Goal: Information Seeking & Learning: Find specific fact

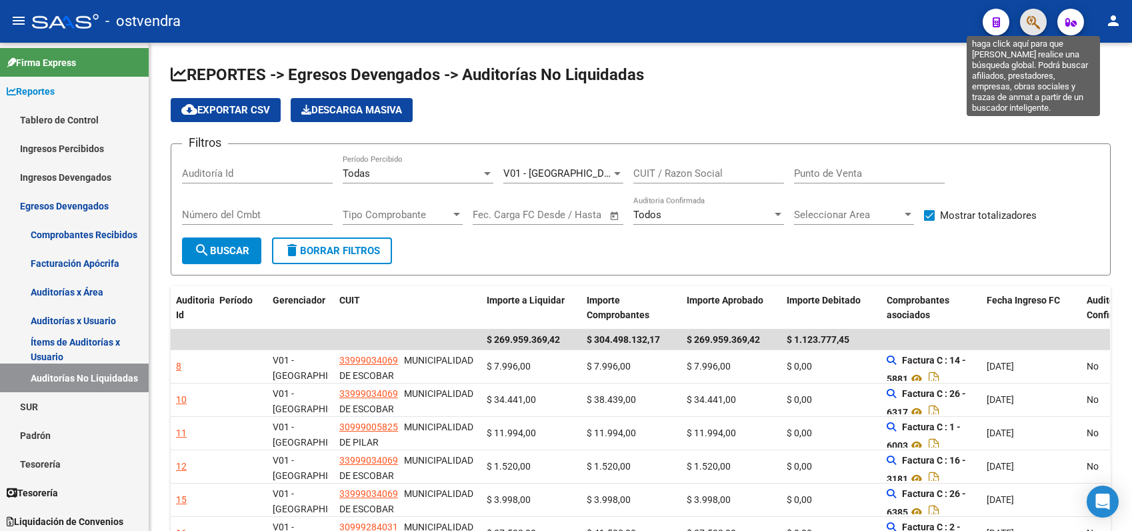
click at [1035, 25] on icon "button" at bounding box center [1033, 22] width 13 height 15
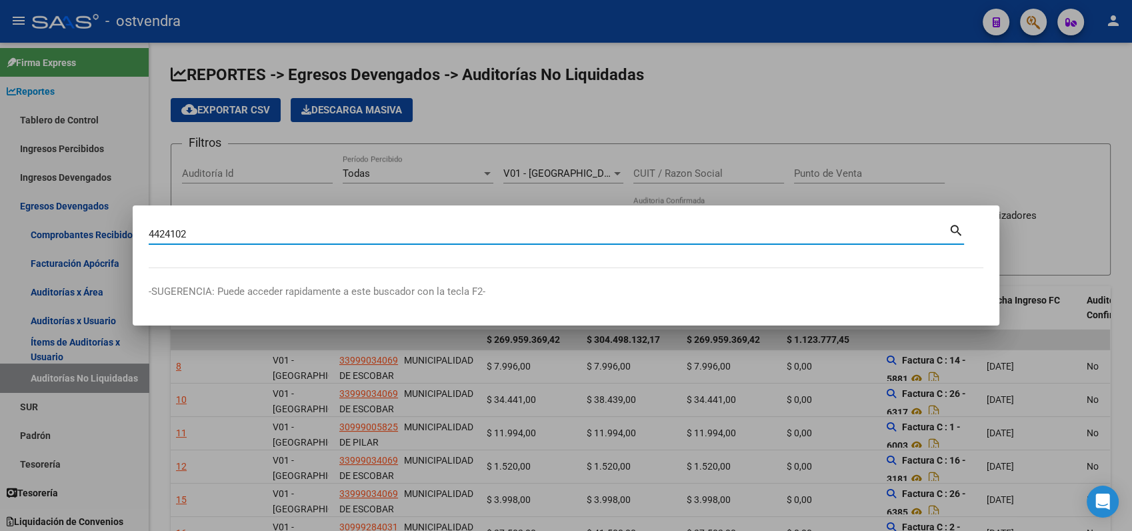
type input "4424102"
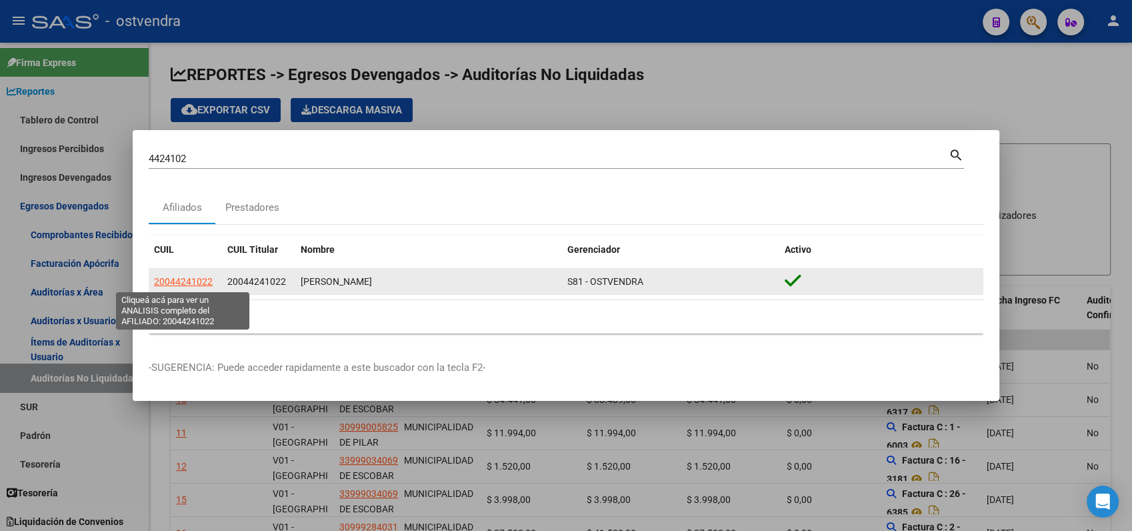
click at [194, 283] on span "20044241022" at bounding box center [183, 281] width 59 height 11
type textarea "20044241022"
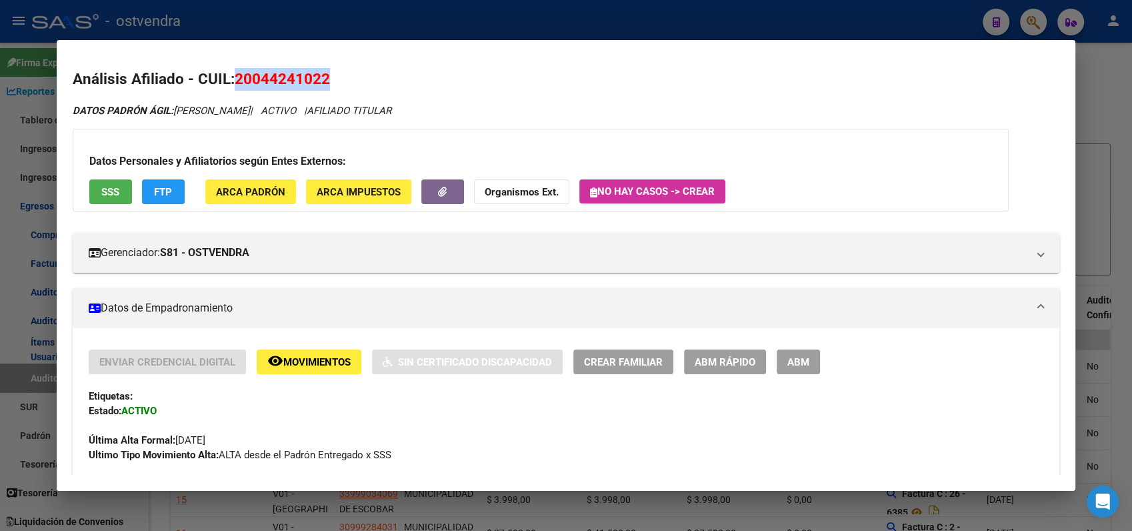
drag, startPoint x: 230, startPoint y: 75, endPoint x: 341, endPoint y: 81, distance: 110.8
click at [341, 81] on h2 "Análisis Afiliado - CUIL: 20044241022" at bounding box center [566, 79] width 987 height 23
copy h2 "20044241022"
click at [171, 193] on span "FTP" at bounding box center [163, 192] width 18 height 12
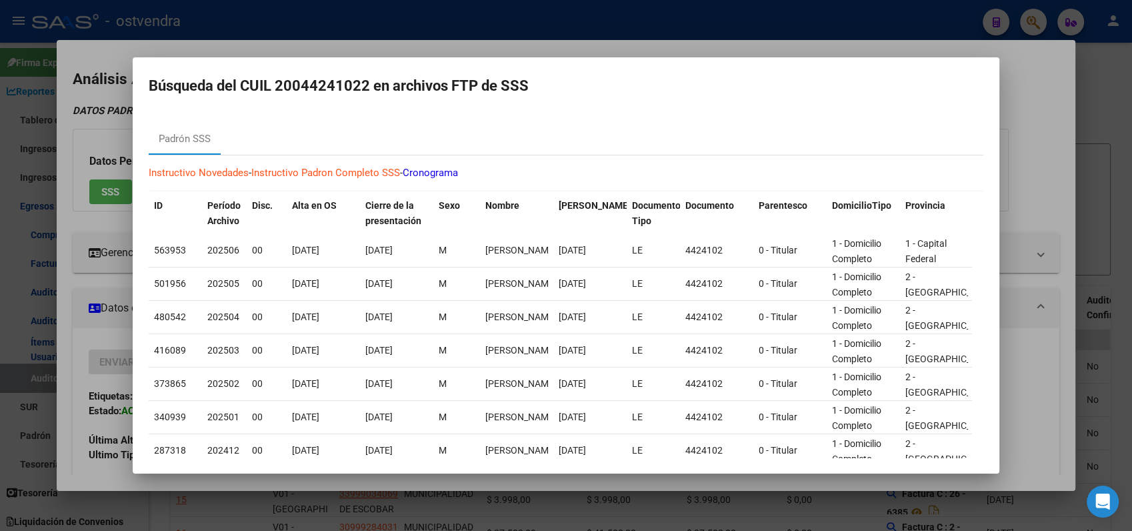
click at [1032, 90] on div at bounding box center [566, 265] width 1132 height 531
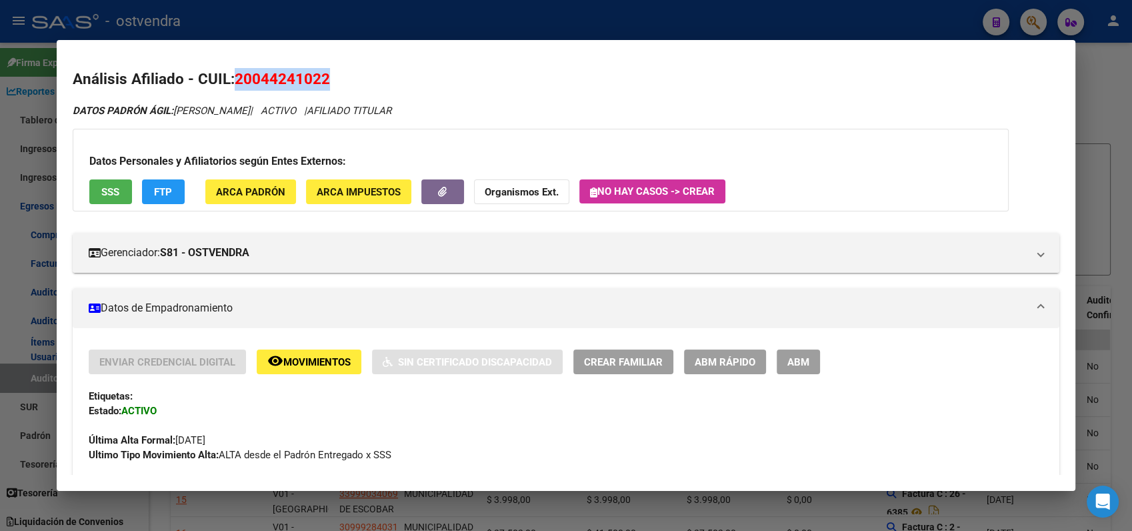
click at [543, 190] on strong "Organismos Ext." at bounding box center [522, 192] width 74 height 12
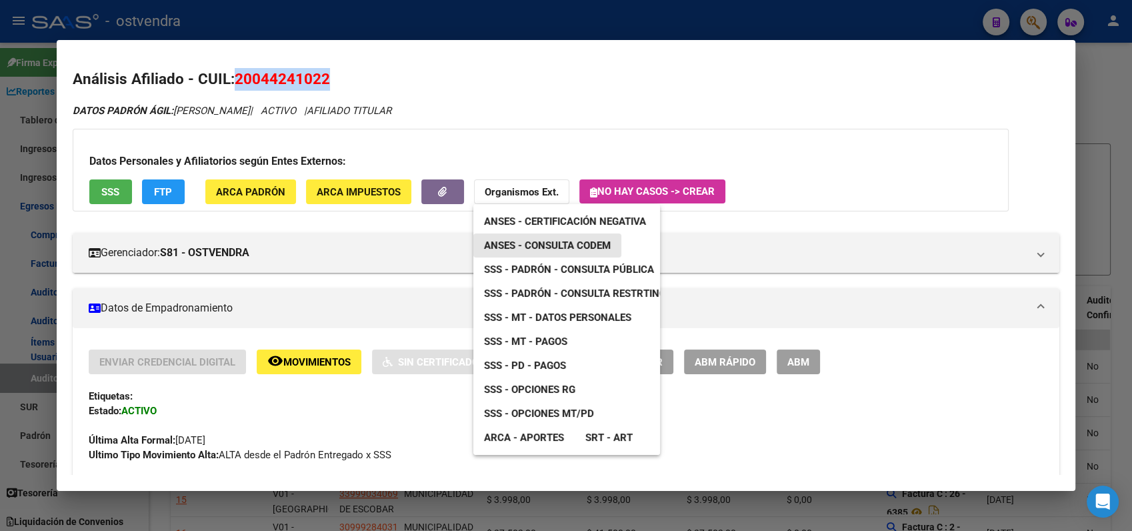
click at [539, 243] on span "ANSES - Consulta CODEM" at bounding box center [547, 245] width 127 height 12
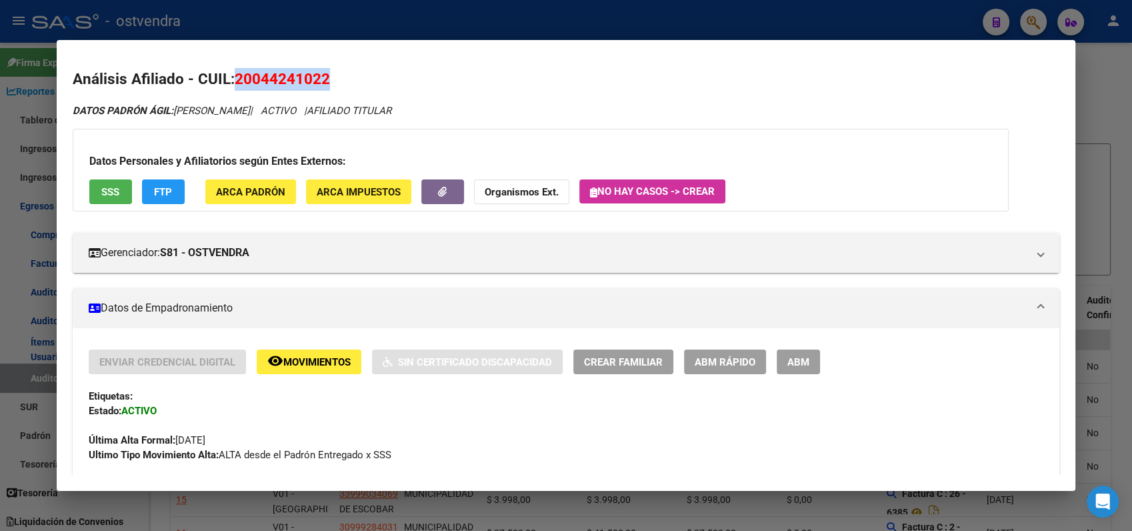
click at [331, 74] on h2 "Análisis Afiliado - CUIL: 20044241022" at bounding box center [566, 79] width 987 height 23
drag, startPoint x: 237, startPoint y: 75, endPoint x: 339, endPoint y: 82, distance: 102.3
click at [339, 82] on h2 "Análisis Afiliado - CUIL: 20044241022" at bounding box center [566, 79] width 987 height 23
copy span "20044241022"
click at [502, 194] on strong "Organismos Ext." at bounding box center [522, 192] width 74 height 12
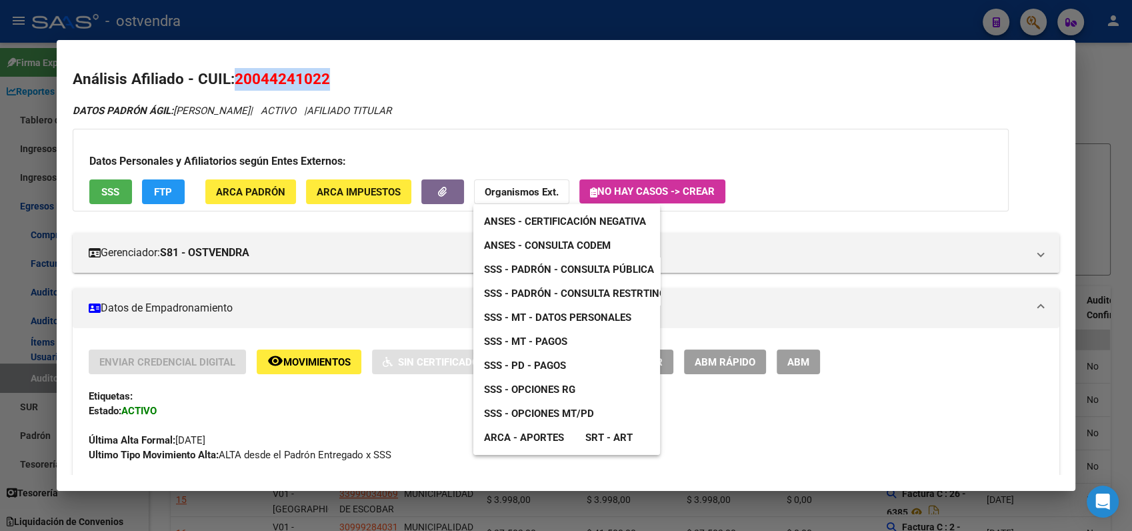
click at [524, 241] on span "ANSES - Consulta CODEM" at bounding box center [547, 245] width 127 height 12
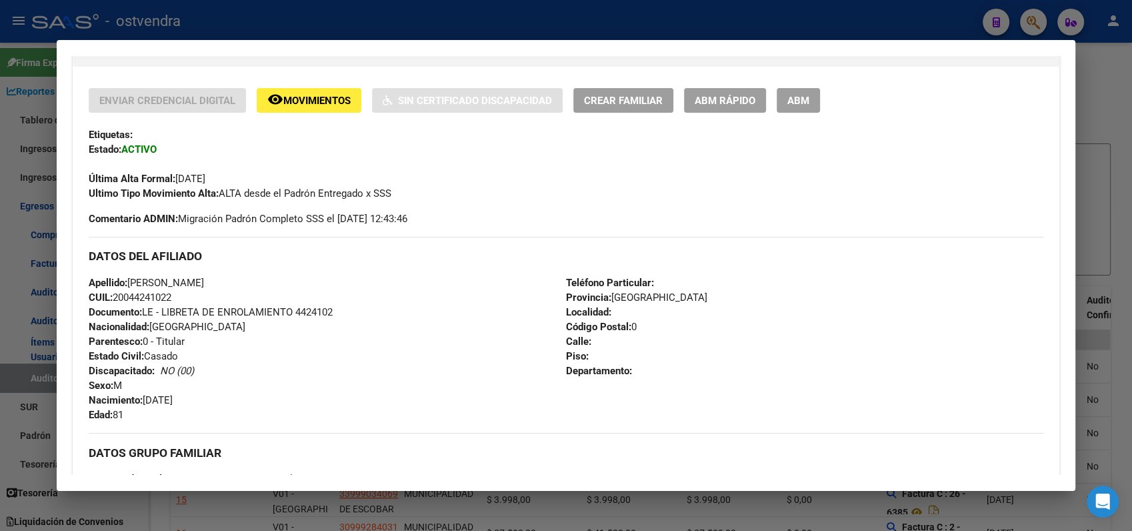
scroll to position [296, 0]
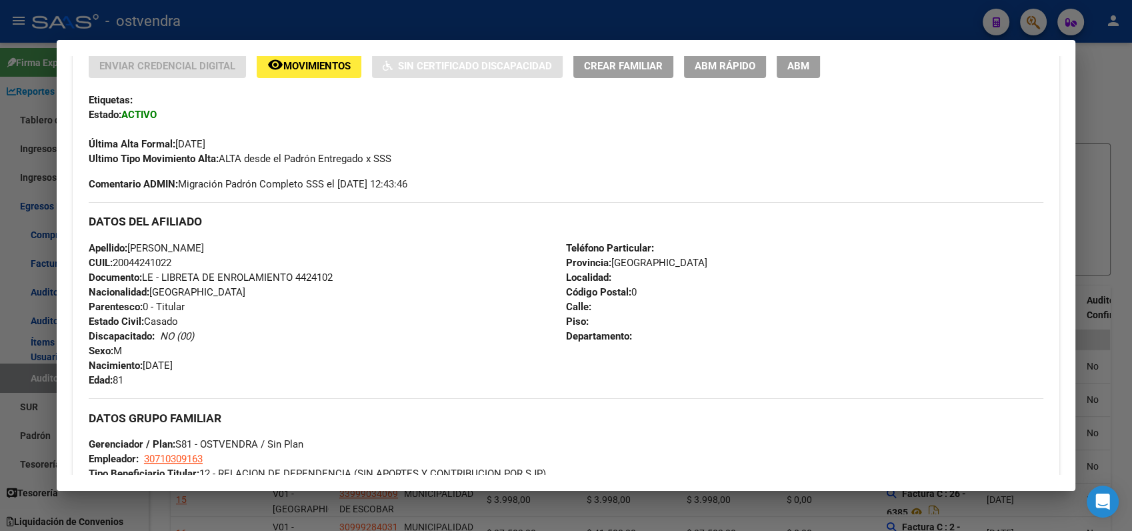
drag, startPoint x: 130, startPoint y: 245, endPoint x: 244, endPoint y: 245, distance: 114.0
click at [244, 245] on div "Apellido: [PERSON_NAME]: 20044241022 Documento: LE - LIBRETA DE ENROLAMIENTO 44…" at bounding box center [327, 314] width 477 height 147
copy span "[PERSON_NAME]"
drag, startPoint x: 145, startPoint y: 362, endPoint x: 253, endPoint y: 369, distance: 108.9
click at [253, 369] on div "Apellido: [PERSON_NAME]: 20044241022 Documento: LE - LIBRETA DE ENROLAMIENTO 44…" at bounding box center [327, 314] width 477 height 147
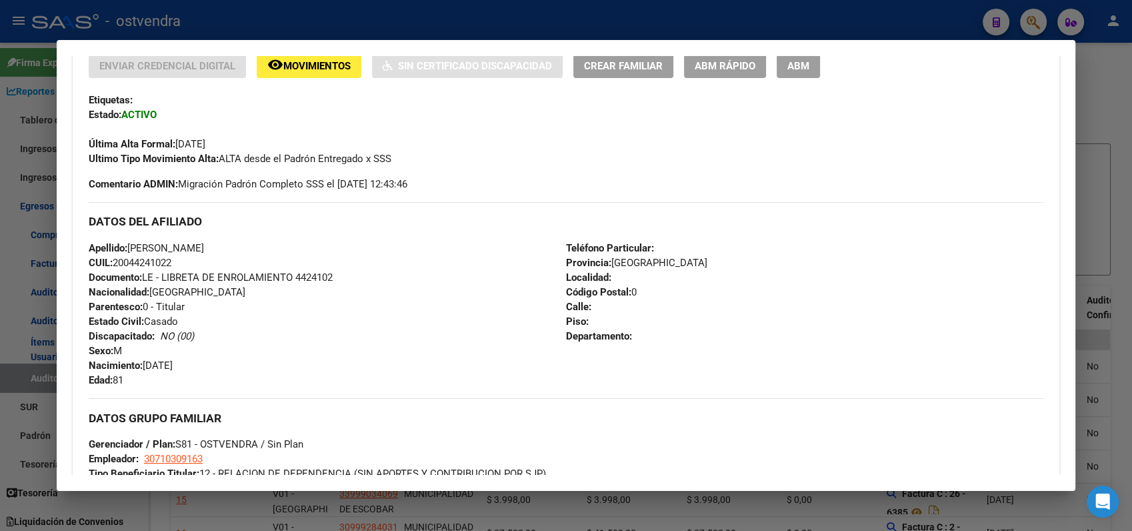
copy span "[DATE]"
